Goal: Check status: Check status

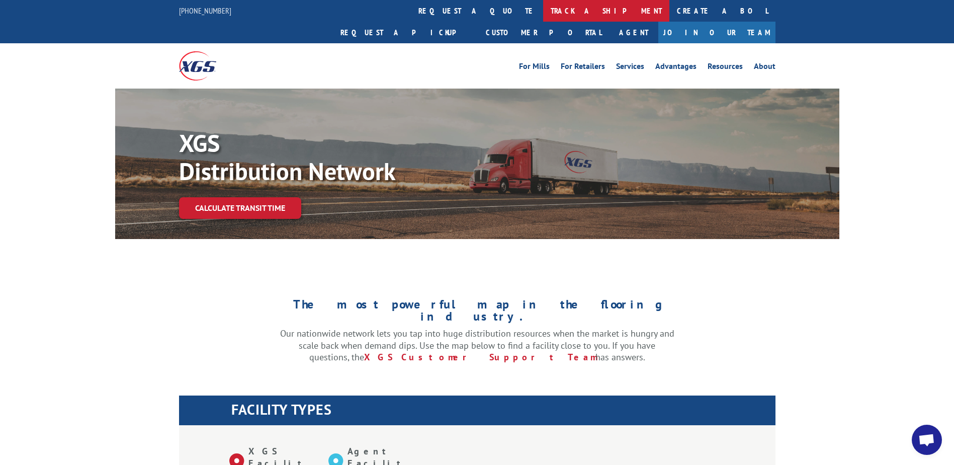
click at [543, 11] on link "track a shipment" at bounding box center [606, 11] width 126 height 22
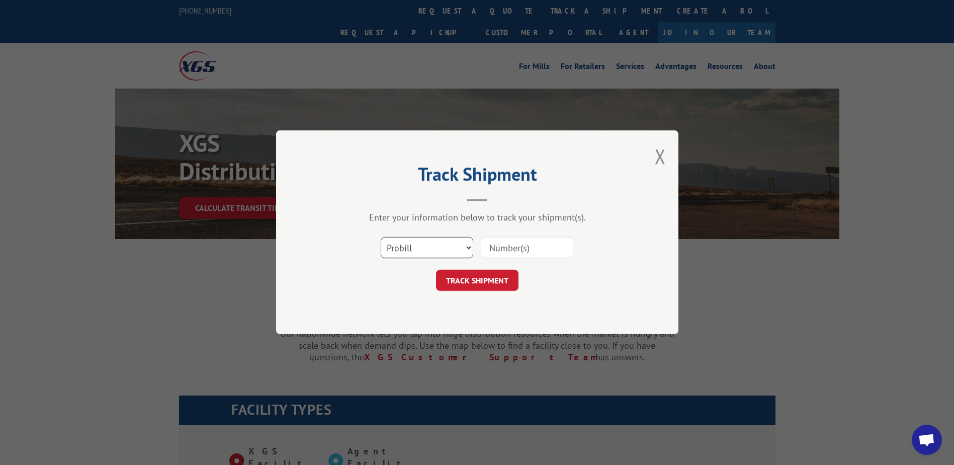
drag, startPoint x: 416, startPoint y: 249, endPoint x: 415, endPoint y: 254, distance: 5.1
click at [416, 249] on select "Select category... Probill BOL PO" at bounding box center [427, 247] width 93 height 21
select select "bol"
click at [381, 237] on select "Select category... Probill BOL PO" at bounding box center [427, 247] width 93 height 21
click at [535, 249] on input at bounding box center [527, 247] width 93 height 21
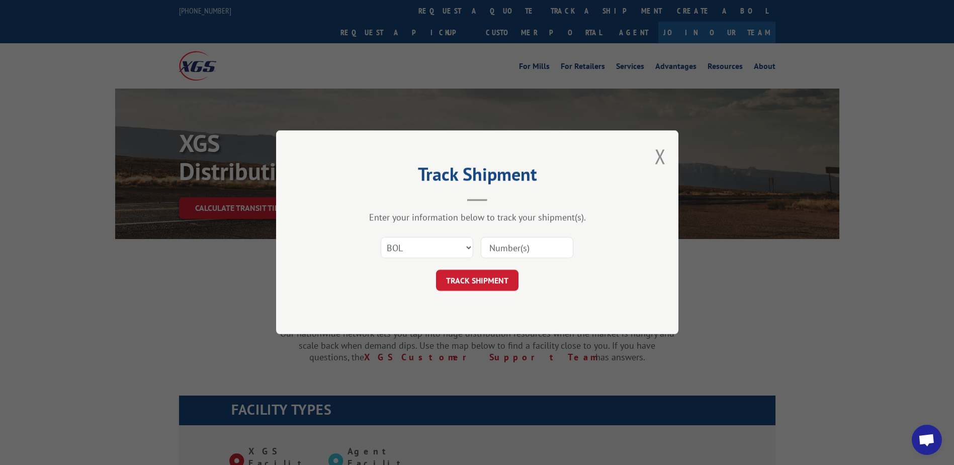
paste input "Shipment 0002840541 / 1"
drag, startPoint x: 531, startPoint y: 246, endPoint x: 393, endPoint y: 232, distance: 138.9
click at [393, 232] on div "Select category... Probill BOL PO Shipment 0002840541" at bounding box center [477, 247] width 302 height 33
type input "2840541"
click at [501, 281] on button "TRACK SHIPMENT" at bounding box center [477, 280] width 82 height 21
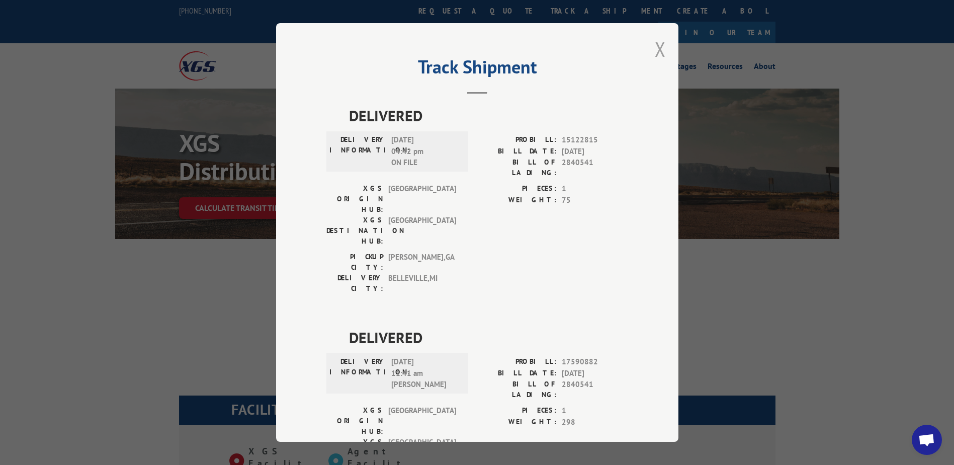
click at [656, 47] on button "Close modal" at bounding box center [660, 49] width 11 height 27
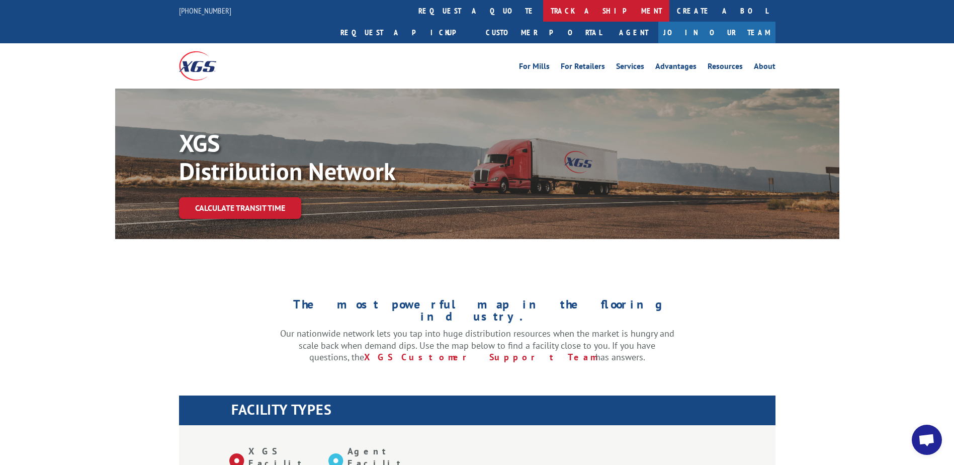
click at [543, 8] on link "track a shipment" at bounding box center [606, 11] width 126 height 22
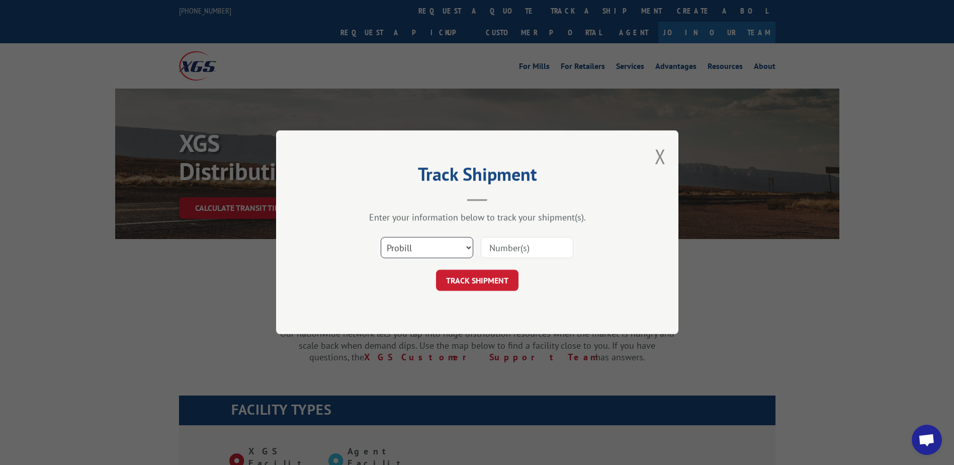
click at [447, 250] on select "Select category... Probill BOL PO" at bounding box center [427, 247] width 93 height 21
select select "bol"
click at [381, 237] on select "Select category... Probill BOL PO" at bounding box center [427, 247] width 93 height 21
click at [493, 245] on input at bounding box center [527, 247] width 93 height 21
paste input "2840541"
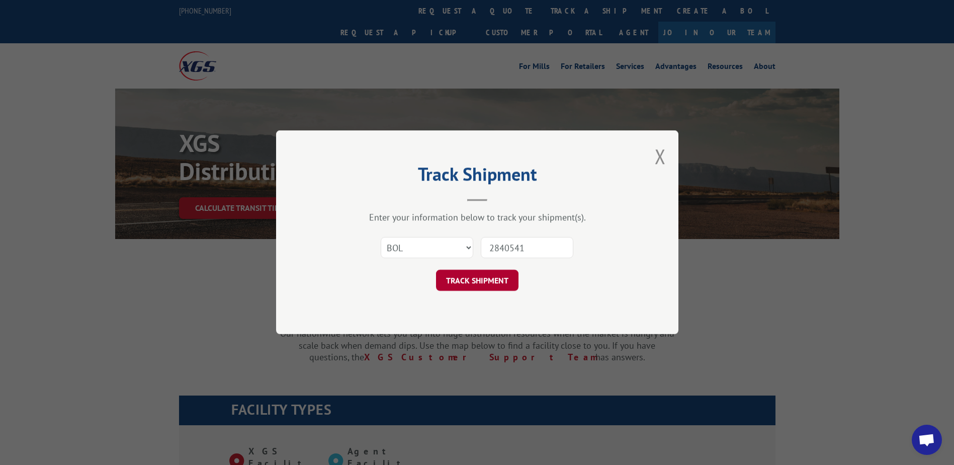
type input "2840541"
click at [499, 279] on button "TRACK SHIPMENT" at bounding box center [477, 280] width 82 height 21
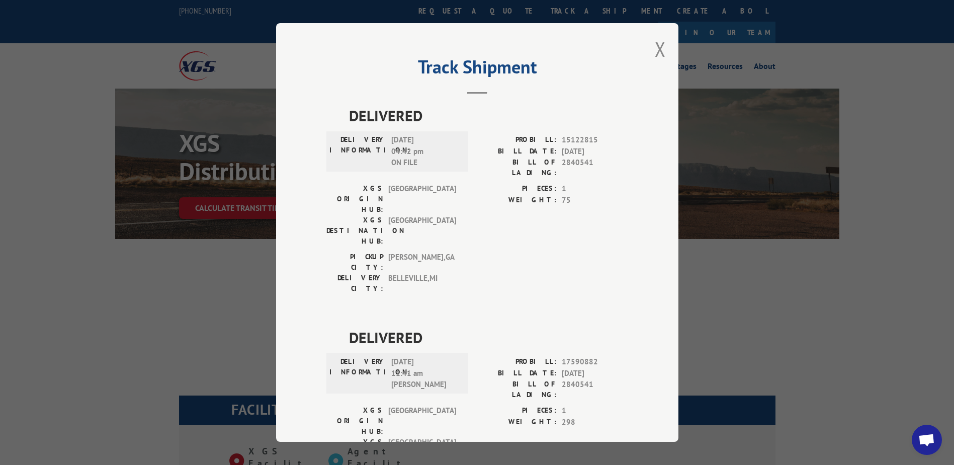
click at [433, 251] on span "[GEOGRAPHIC_DATA] , [GEOGRAPHIC_DATA]" at bounding box center [422, 261] width 68 height 21
drag, startPoint x: 435, startPoint y: 229, endPoint x: 385, endPoint y: 230, distance: 50.3
click at [388, 273] on span "[GEOGRAPHIC_DATA] , [GEOGRAPHIC_DATA]" at bounding box center [422, 283] width 68 height 21
drag, startPoint x: 385, startPoint y: 230, endPoint x: 436, endPoint y: 231, distance: 50.8
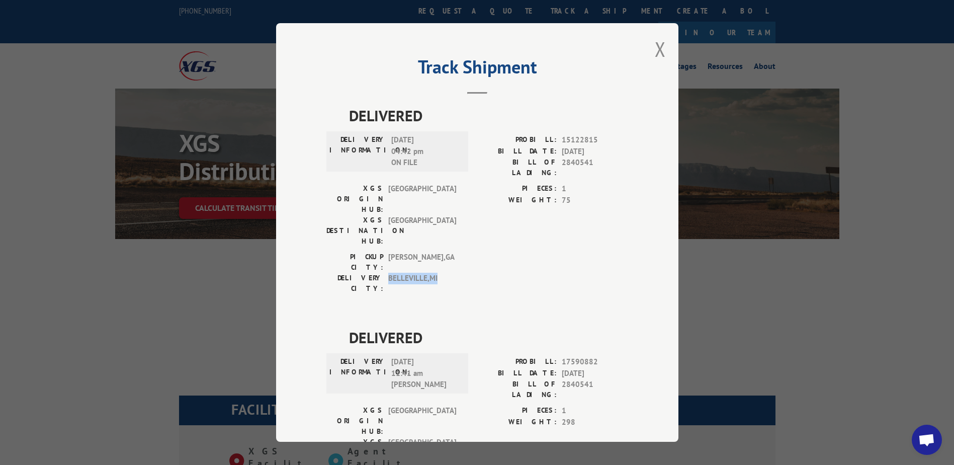
click at [436, 273] on span "[GEOGRAPHIC_DATA] , [GEOGRAPHIC_DATA]" at bounding box center [422, 283] width 68 height 21
click at [434, 273] on span "[GEOGRAPHIC_DATA] , [GEOGRAPHIC_DATA]" at bounding box center [422, 283] width 68 height 21
drag, startPoint x: 434, startPoint y: 230, endPoint x: 385, endPoint y: 230, distance: 48.8
click at [388, 273] on span "[GEOGRAPHIC_DATA] , [GEOGRAPHIC_DATA]" at bounding box center [422, 283] width 68 height 21
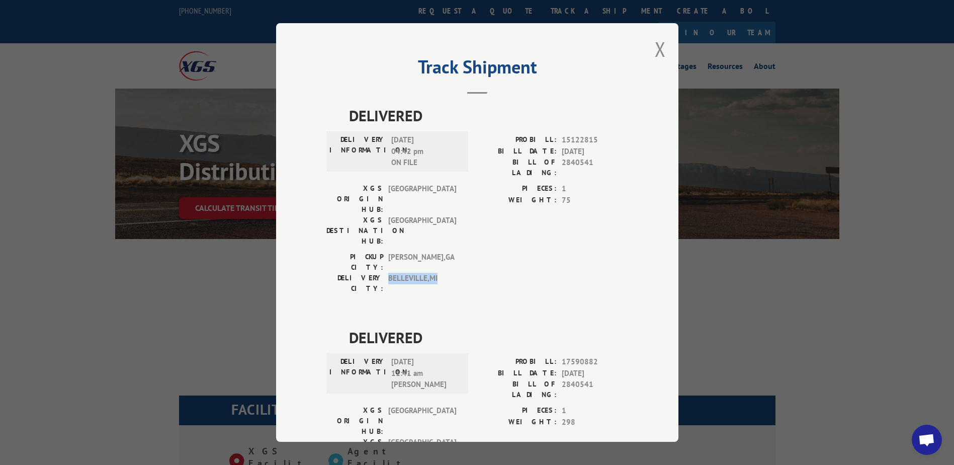
drag, startPoint x: 385, startPoint y: 231, endPoint x: 435, endPoint y: 231, distance: 50.3
click at [435, 273] on span "[GEOGRAPHIC_DATA] , [GEOGRAPHIC_DATA]" at bounding box center [422, 283] width 68 height 21
drag, startPoint x: 435, startPoint y: 231, endPoint x: 384, endPoint y: 232, distance: 51.3
click at [388, 273] on span "[GEOGRAPHIC_DATA] , [GEOGRAPHIC_DATA]" at bounding box center [422, 283] width 68 height 21
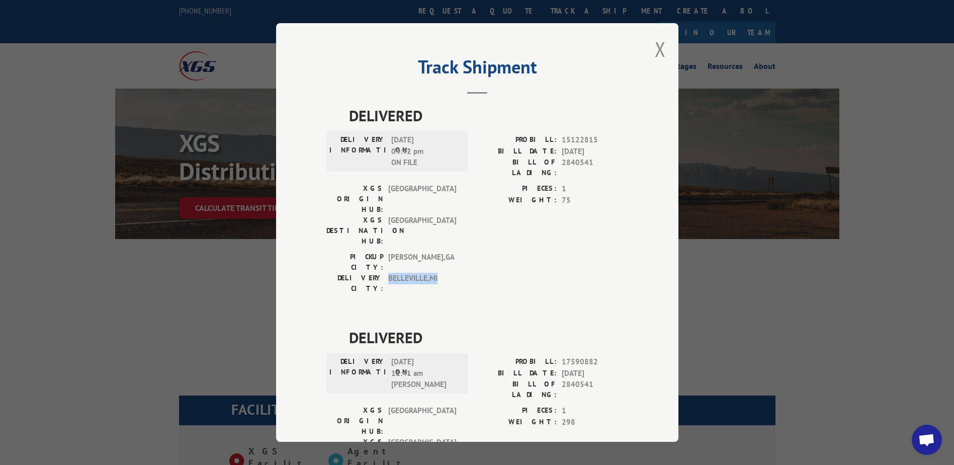
click at [388, 273] on span "[GEOGRAPHIC_DATA] , [GEOGRAPHIC_DATA]" at bounding box center [422, 283] width 68 height 21
drag, startPoint x: 385, startPoint y: 230, endPoint x: 437, endPoint y: 231, distance: 52.8
click at [437, 273] on span "[GEOGRAPHIC_DATA] , [GEOGRAPHIC_DATA]" at bounding box center [422, 283] width 68 height 21
click at [436, 273] on span "[GEOGRAPHIC_DATA] , [GEOGRAPHIC_DATA]" at bounding box center [422, 283] width 68 height 21
